Goal: Transaction & Acquisition: Book appointment/travel/reservation

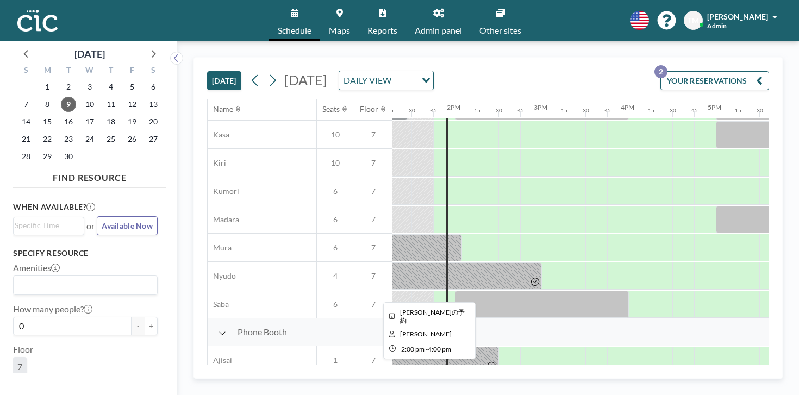
scroll to position [110, 1162]
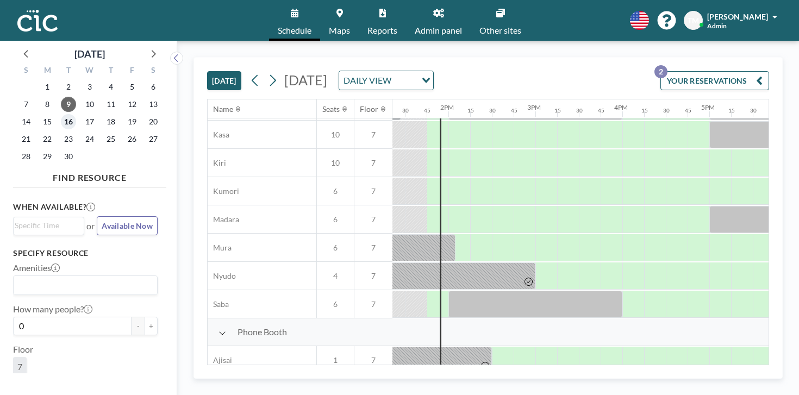
click at [61, 114] on span "16" at bounding box center [68, 121] width 15 height 15
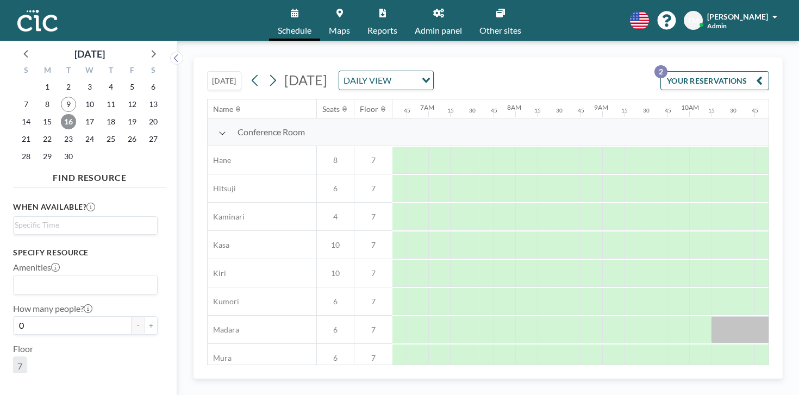
scroll to position [0, 576]
click at [599, 147] on div at bounding box center [610, 160] width 22 height 27
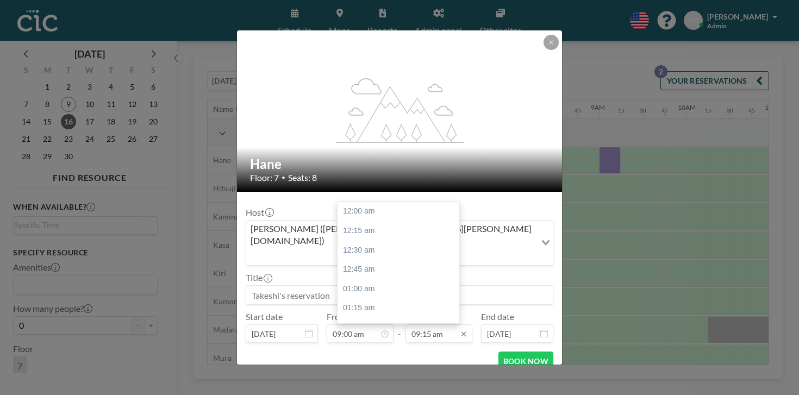
scroll to position [642, 0]
click at [439, 325] on input "09:15 am" at bounding box center [439, 334] width 67 height 18
click at [390, 334] on div "10:00 am" at bounding box center [399, 344] width 122 height 20
type input "10:00 am"
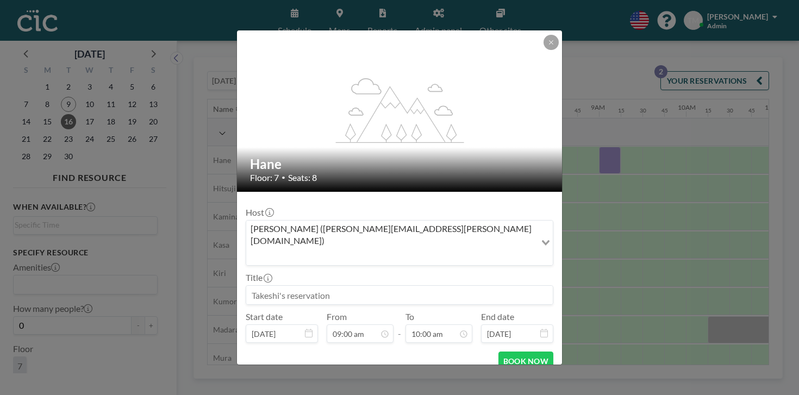
click at [350, 286] on input at bounding box center [399, 295] width 307 height 18
type input "ISSIN"
click at [515, 352] on button "BOOK NOW" at bounding box center [526, 361] width 55 height 19
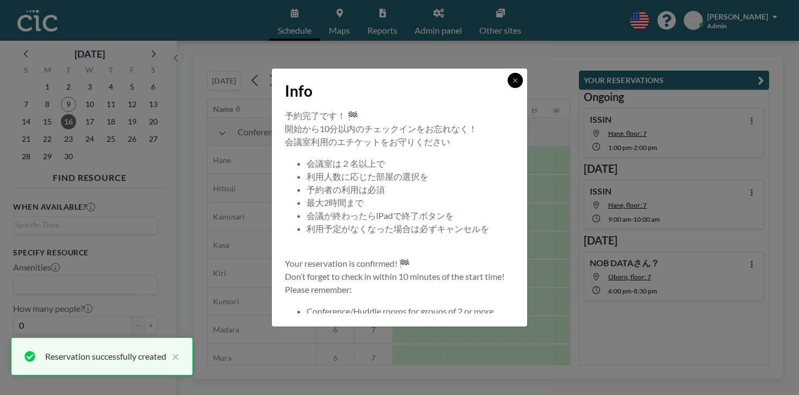
click at [508, 88] on button at bounding box center [515, 80] width 15 height 15
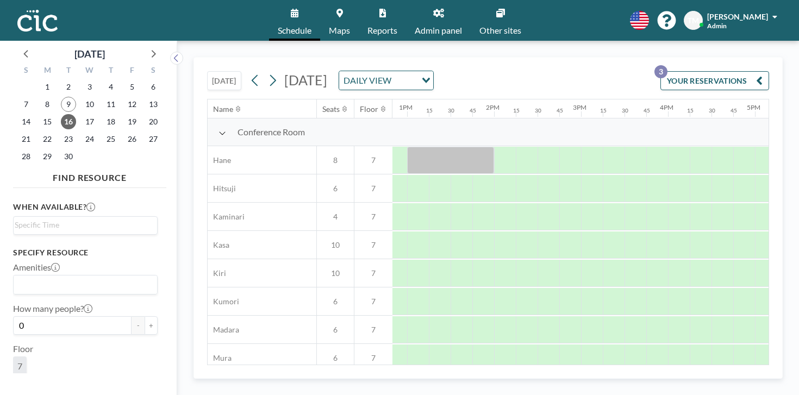
scroll to position [0, 1131]
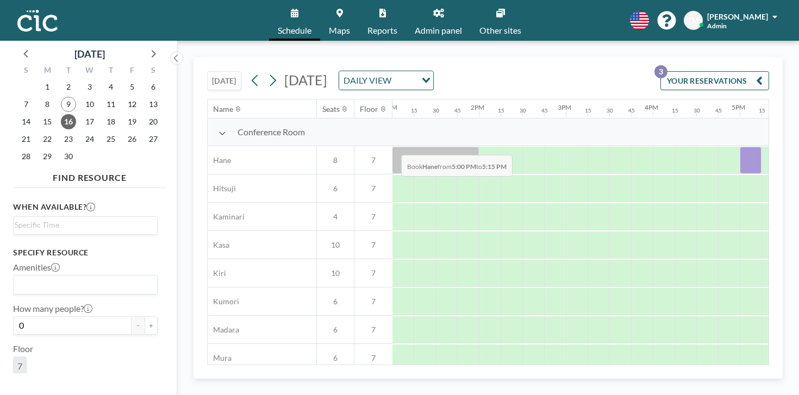
click at [740, 147] on div at bounding box center [751, 160] width 22 height 27
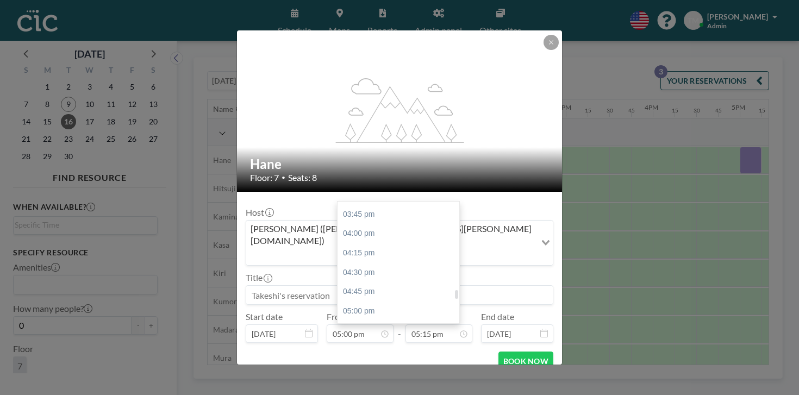
scroll to position [1225, 0]
type input "07:00 pm"
click at [313, 286] on input at bounding box center [399, 295] width 307 height 18
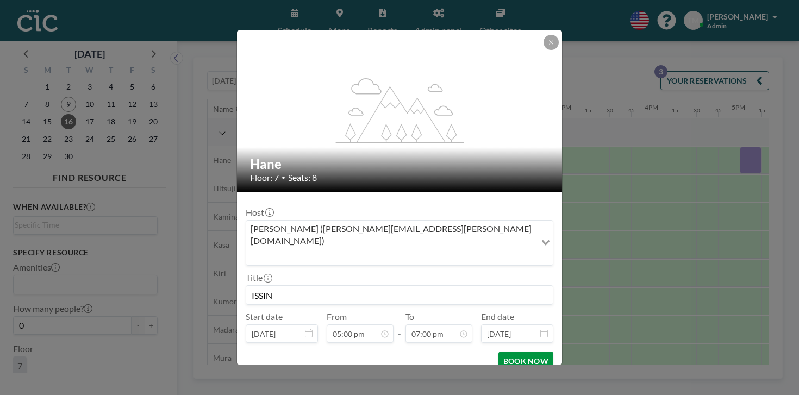
scroll to position [0, 0]
type input "ISSIN"
click at [502, 352] on button "BOOK NOW" at bounding box center [526, 361] width 55 height 19
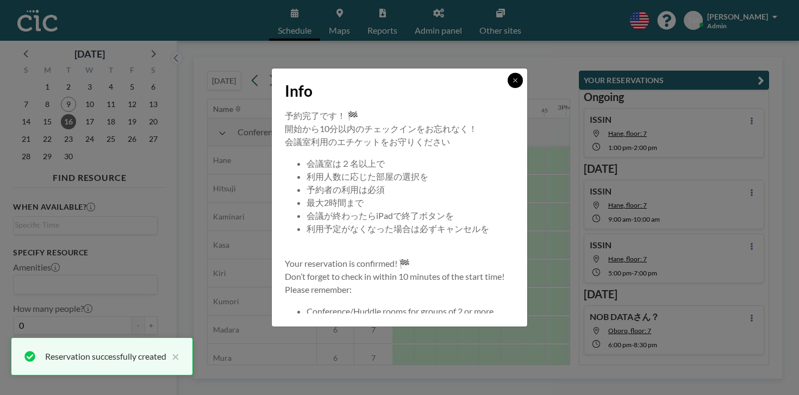
click at [508, 88] on button at bounding box center [515, 80] width 15 height 15
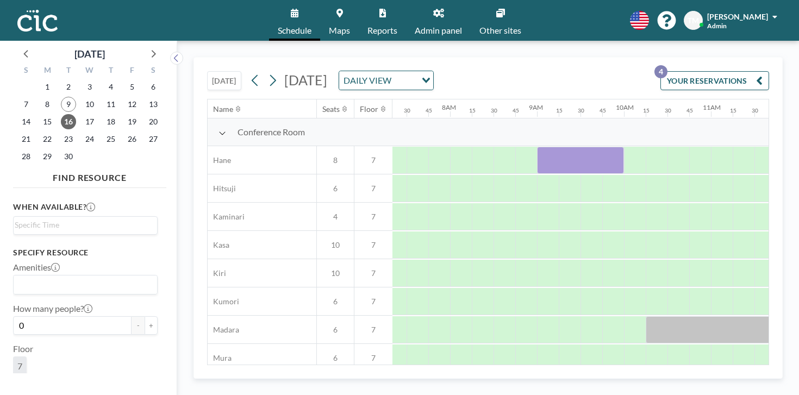
scroll to position [0, 624]
